Goal: Task Accomplishment & Management: Use online tool/utility

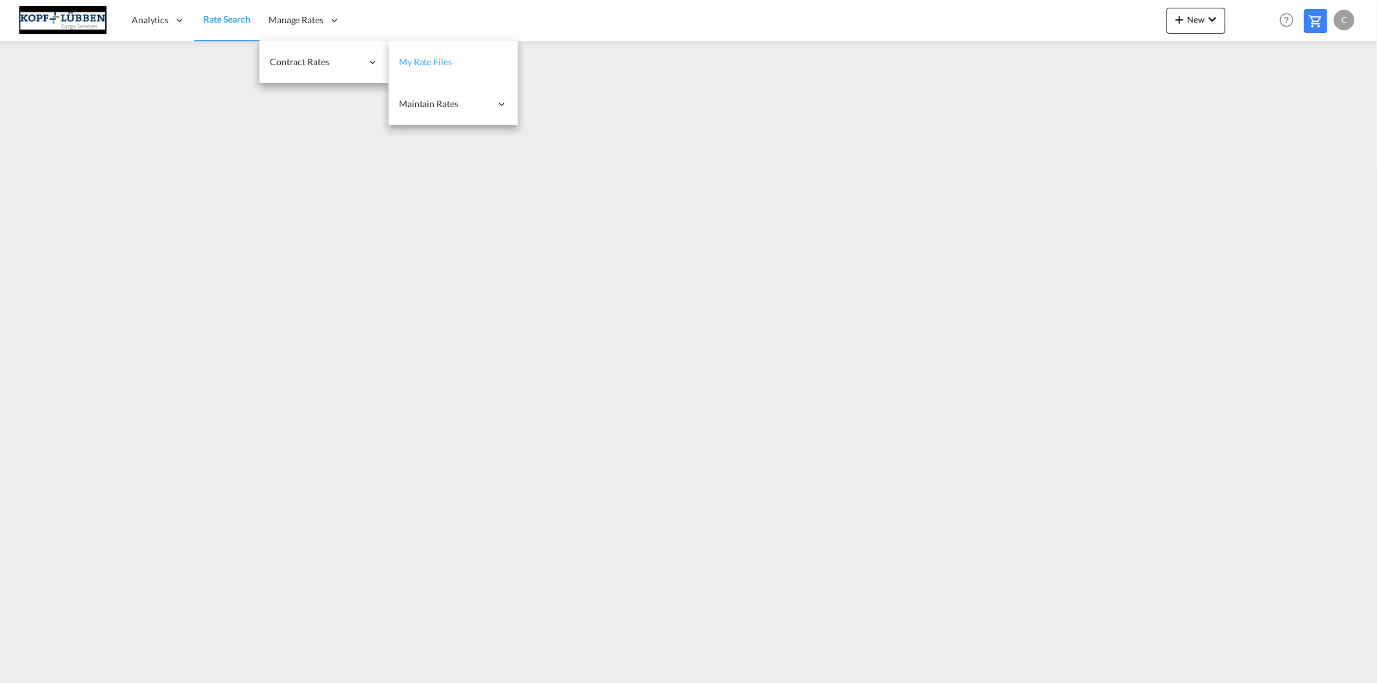
click at [444, 59] on span "My Rate Files" at bounding box center [425, 61] width 53 height 11
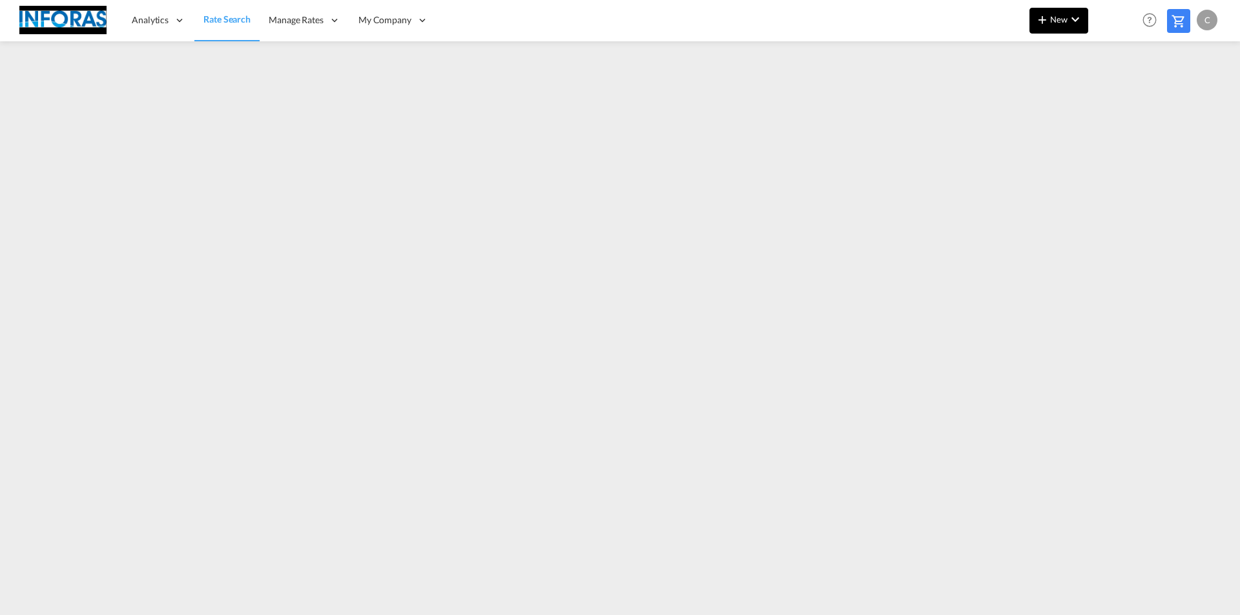
click at [1048, 25] on md-icon "icon-plus 400-fg" at bounding box center [1042, 19] width 15 height 15
click at [1119, 96] on span "Ratesheet" at bounding box center [1112, 97] width 14 height 26
